Goal: Navigation & Orientation: Understand site structure

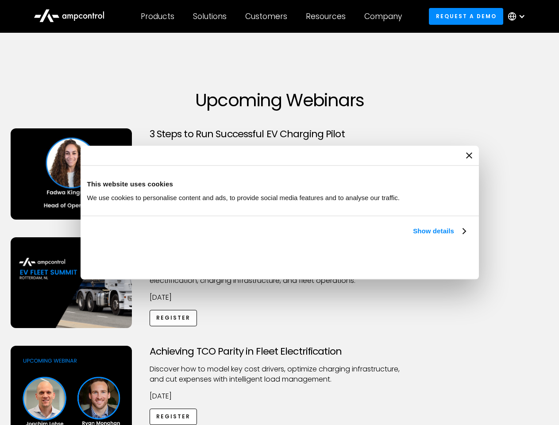
click at [413, 236] on link "Show details" at bounding box center [439, 231] width 52 height 11
click at [0, 0] on div "Necessary cookies help make a website usable by enabling basic functions like p…" at bounding box center [0, 0] width 0 height 0
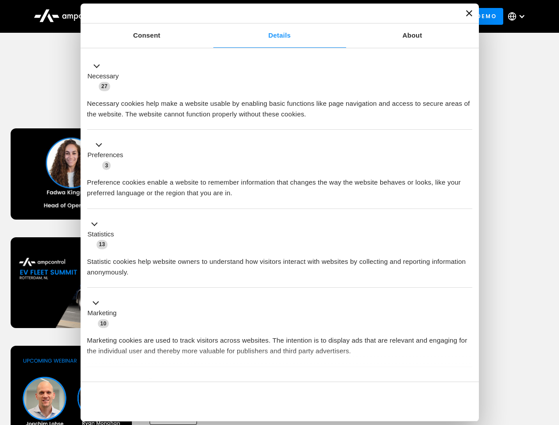
click at [549, 357] on div "Achieving TCO Parity in Fleet Electrification Discover how to model key cost dr…" at bounding box center [280, 415] width 556 height 139
click at [272, 16] on div "Customers" at bounding box center [266, 17] width 42 height 10
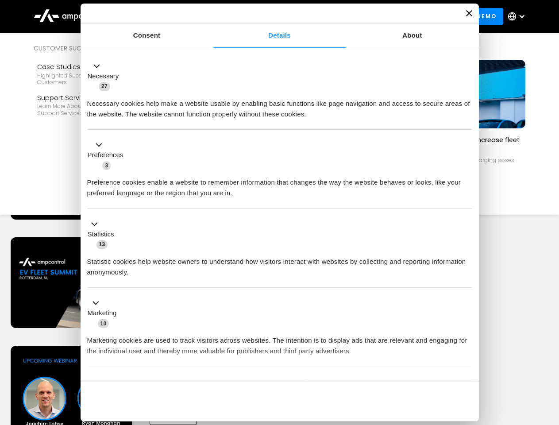
click at [157, 16] on div "Products" at bounding box center [158, 17] width 34 height 10
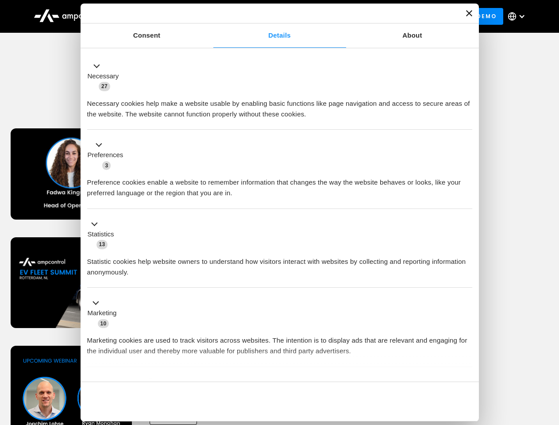
click at [210, 16] on div "Solutions" at bounding box center [210, 17] width 34 height 10
click at [268, 16] on div "Customers" at bounding box center [266, 17] width 42 height 10
click at [328, 16] on div "Resources" at bounding box center [326, 17] width 40 height 10
click at [386, 16] on div "Company" at bounding box center [383, 17] width 38 height 10
click at [519, 16] on div at bounding box center [521, 16] width 7 height 7
